Goal: Task Accomplishment & Management: Use online tool/utility

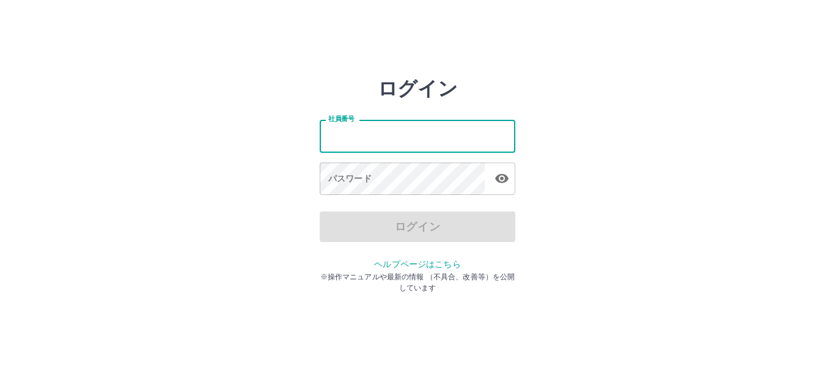
type input "*******"
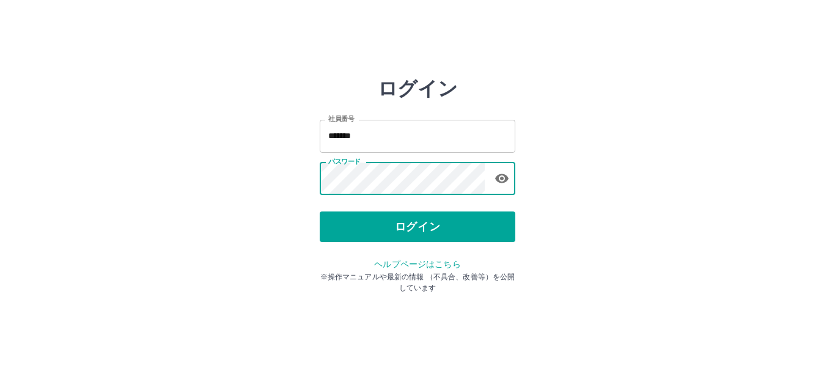
click at [420, 244] on div "ログイン 社員番号 ******* 社員番号 パスワード パスワード ログイン ヘルプページはこちら ※操作マニュアルや最新の情報 （不具合、改善等）を公開し…" at bounding box center [417, 174] width 195 height 195
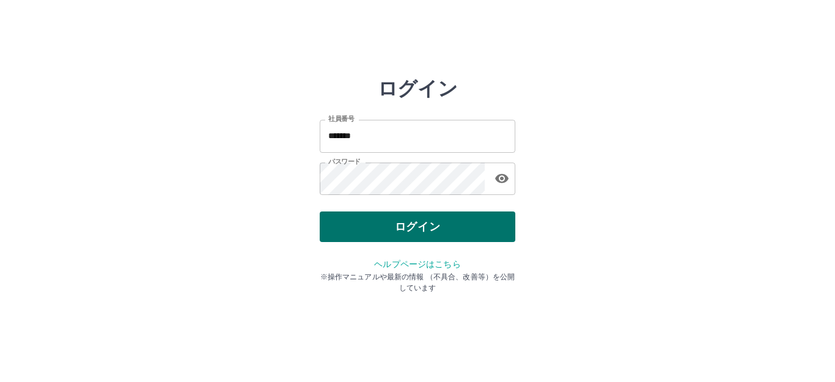
click at [425, 234] on button "ログイン" at bounding box center [417, 226] width 195 height 31
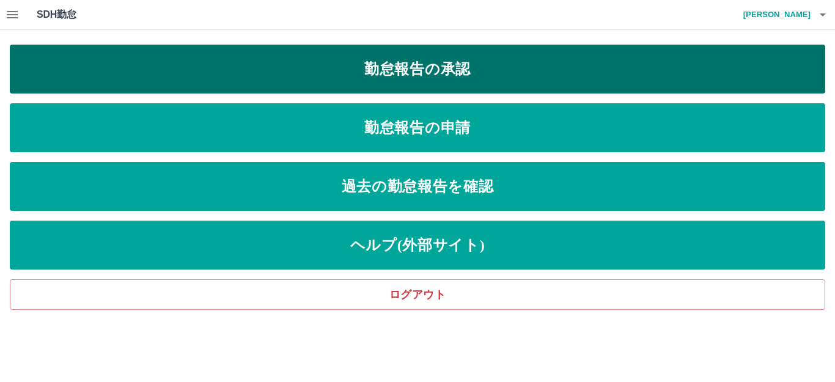
click at [450, 84] on link "勤怠報告の承認" at bounding box center [417, 69] width 815 height 49
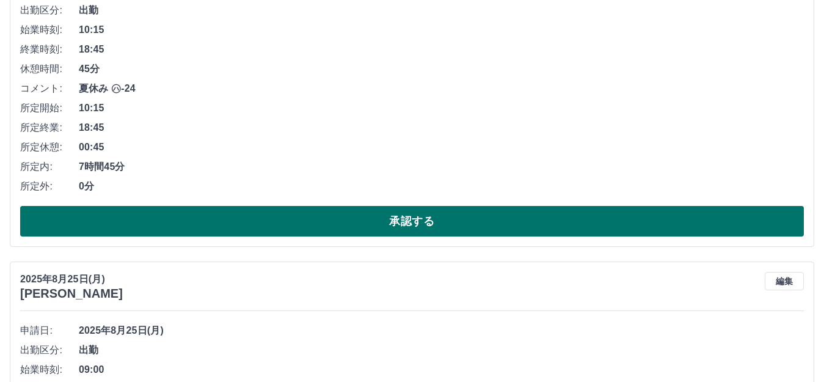
scroll to position [244, 0]
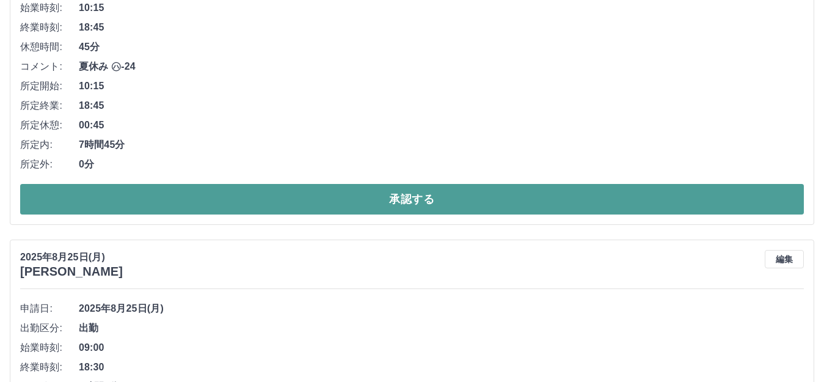
click at [451, 202] on button "承認する" at bounding box center [412, 199] width 784 height 31
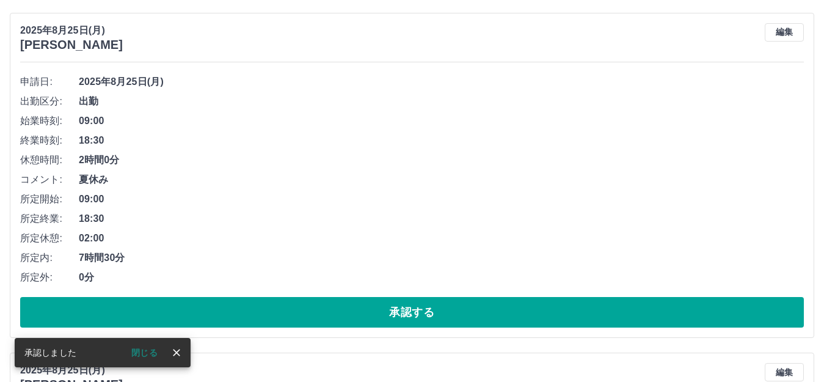
scroll to position [183, 0]
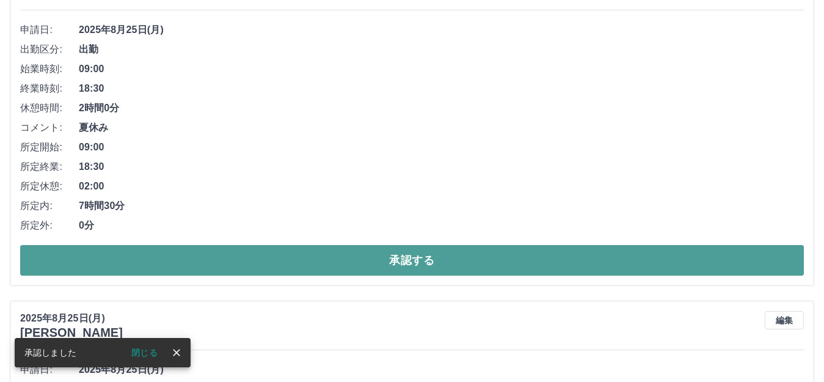
click at [491, 260] on button "承認する" at bounding box center [412, 260] width 784 height 31
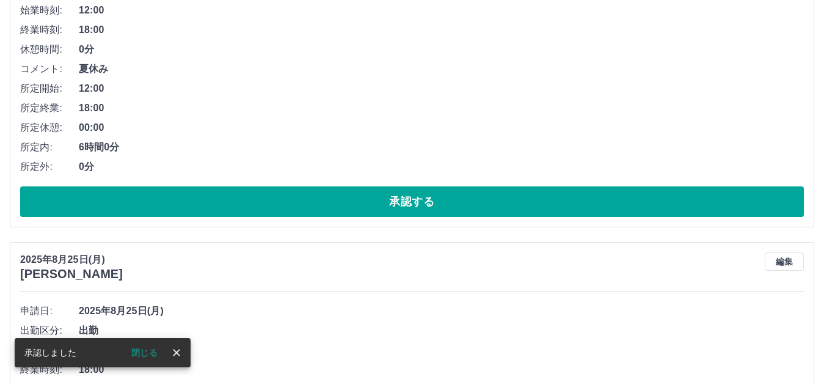
scroll to position [244, 0]
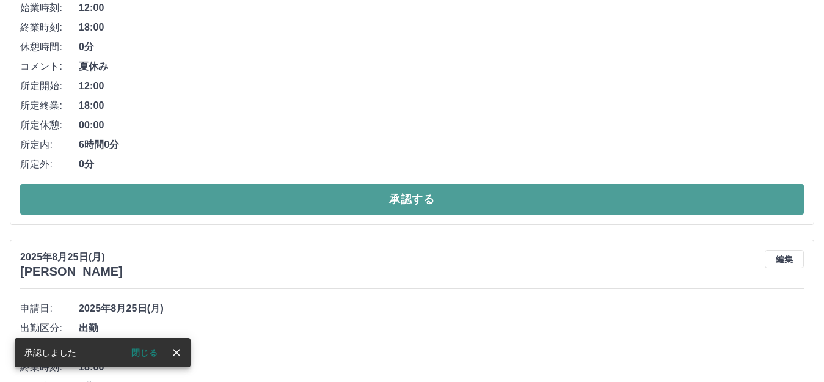
click at [496, 195] on button "承認する" at bounding box center [412, 199] width 784 height 31
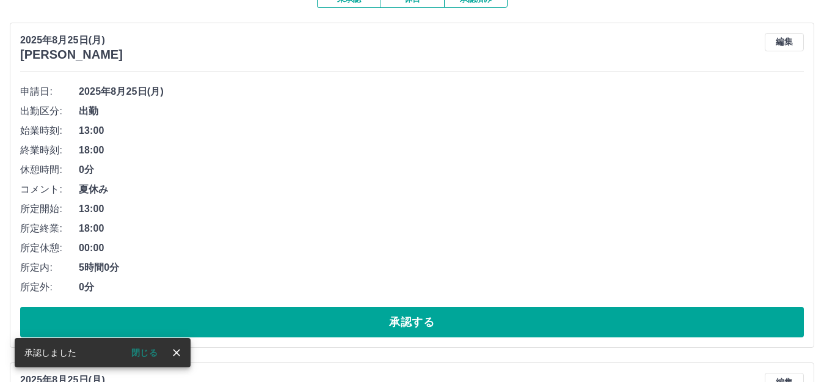
scroll to position [122, 0]
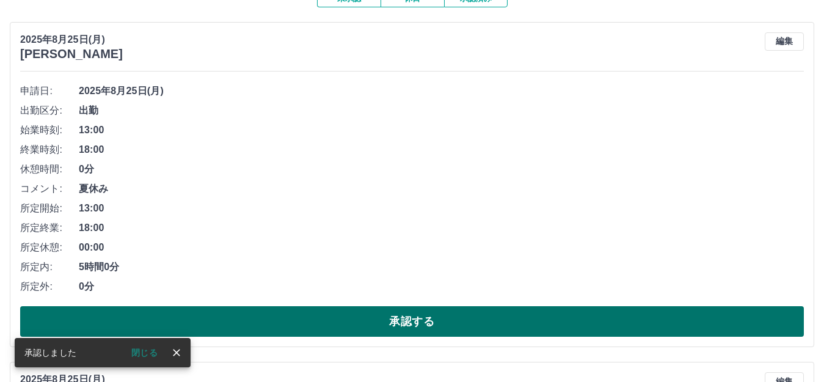
click at [492, 316] on button "承認する" at bounding box center [412, 321] width 784 height 31
click at [516, 321] on button "承認する" at bounding box center [412, 321] width 784 height 31
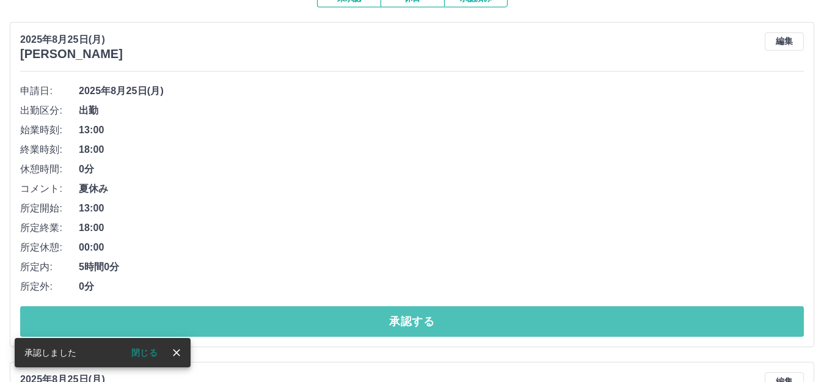
click at [516, 321] on button "承認する" at bounding box center [412, 321] width 784 height 31
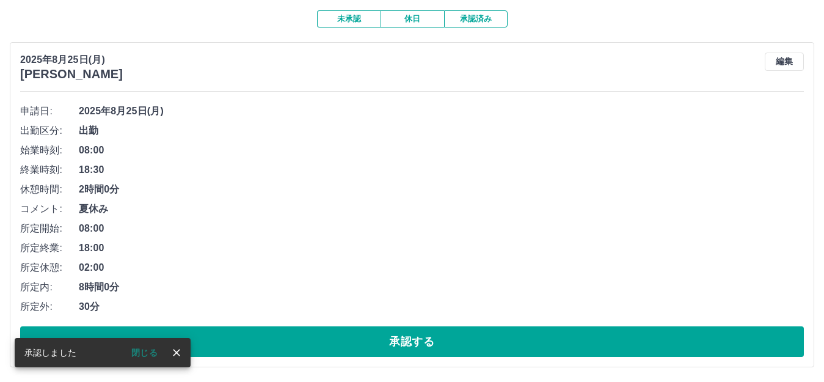
scroll to position [103, 0]
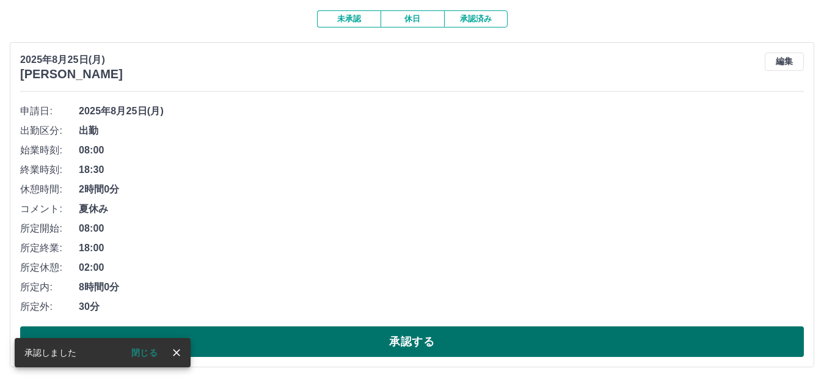
click at [520, 340] on button "承認する" at bounding box center [412, 341] width 784 height 31
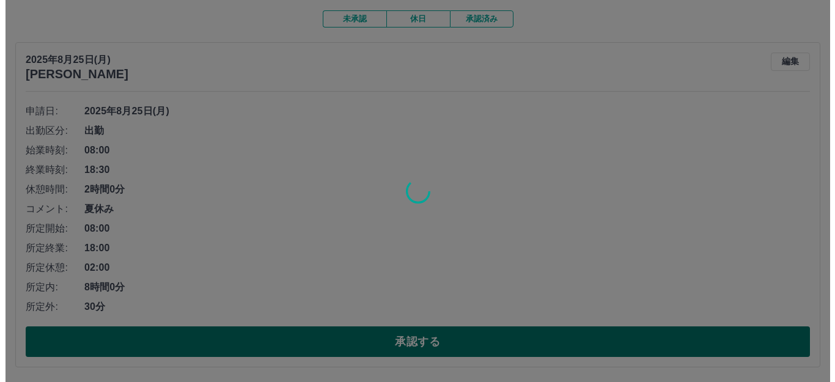
scroll to position [0, 0]
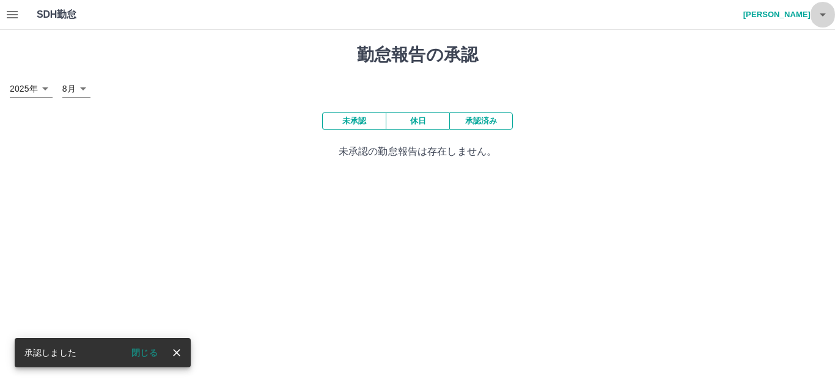
click at [820, 12] on icon "button" at bounding box center [822, 14] width 15 height 15
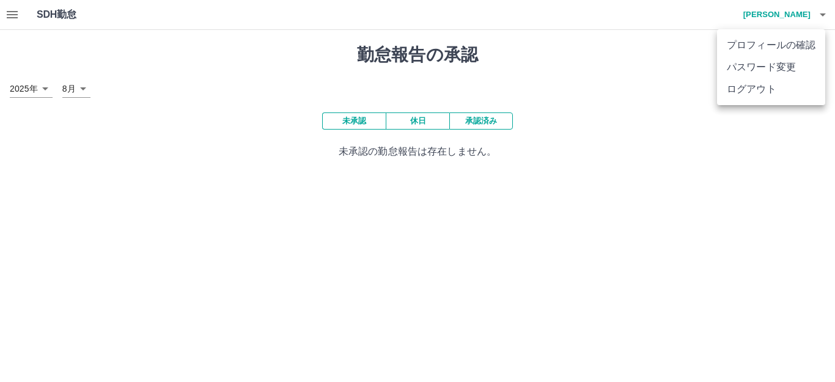
click at [800, 89] on li "ログアウト" at bounding box center [771, 89] width 108 height 22
